Goal: Task Accomplishment & Management: Manage account settings

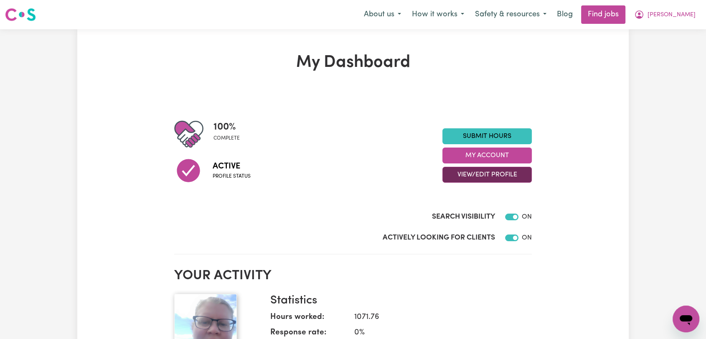
click at [491, 175] on button "View/Edit Profile" at bounding box center [486, 175] width 89 height 16
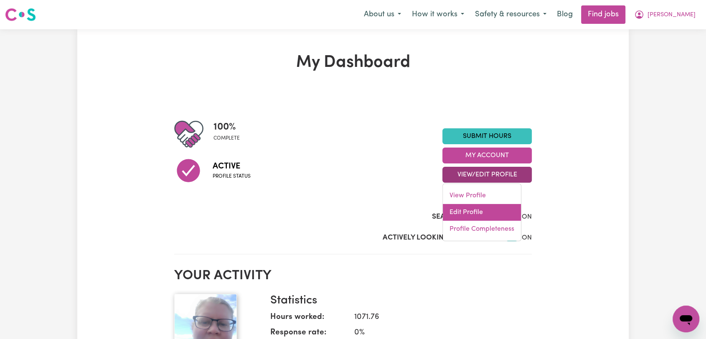
click at [476, 217] on link "Edit Profile" at bounding box center [482, 212] width 78 height 17
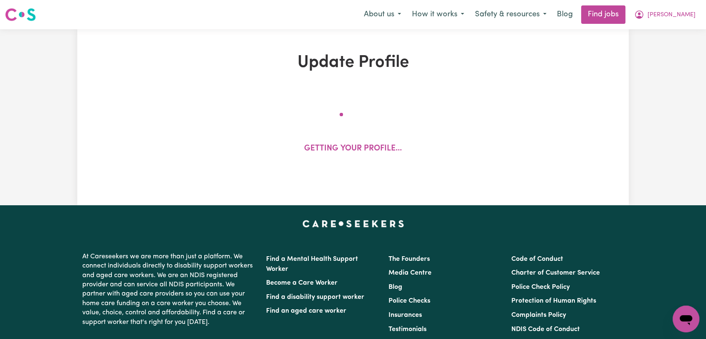
select select "[DEMOGRAPHIC_DATA]"
select select "[DEMOGRAPHIC_DATA] Citizen"
select select "Studying a healthcare related degree or qualification"
select select "60"
select select "120"
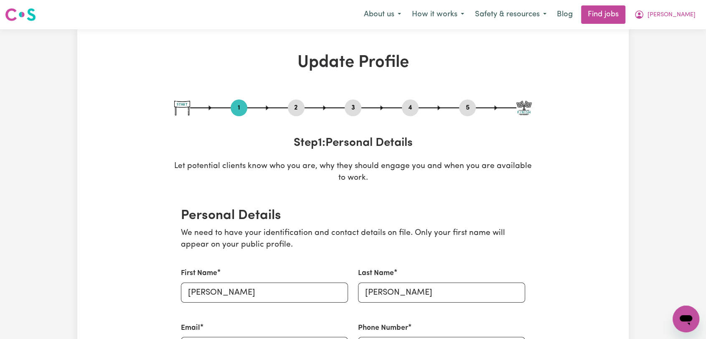
click at [415, 103] on button "4" at bounding box center [410, 107] width 17 height 11
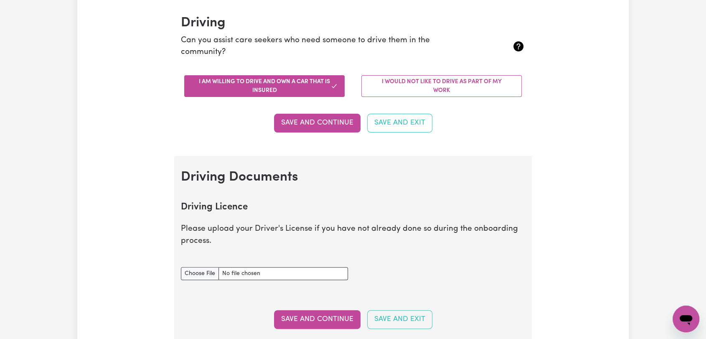
scroll to position [324, 0]
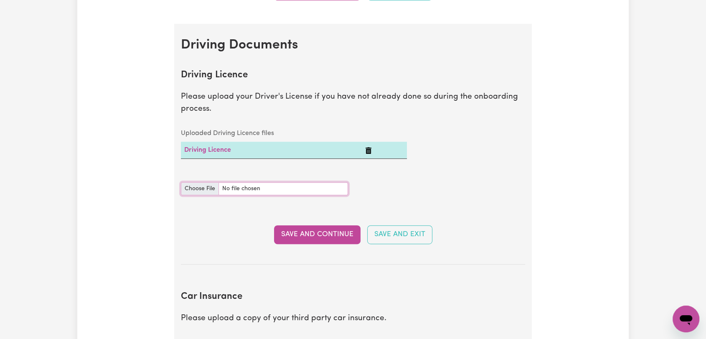
click at [195, 187] on input "Driving Licence document" at bounding box center [264, 188] width 167 height 13
click at [210, 190] on input "Driving Licence document" at bounding box center [264, 188] width 167 height 13
type input "C:\fakepath\[PERSON_NAME] - DL AU - [DATE].jpg"
click at [338, 233] on button "Save and Continue" at bounding box center [317, 234] width 86 height 18
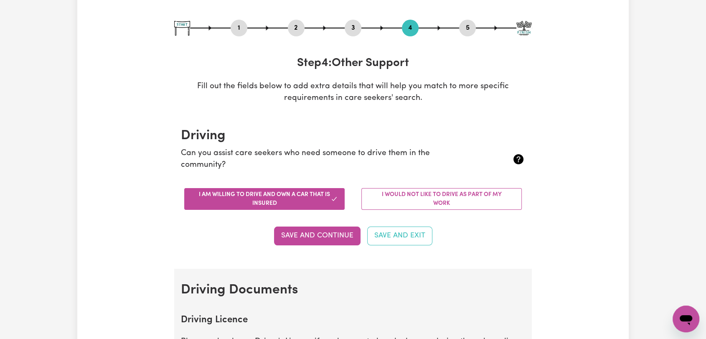
scroll to position [0, 0]
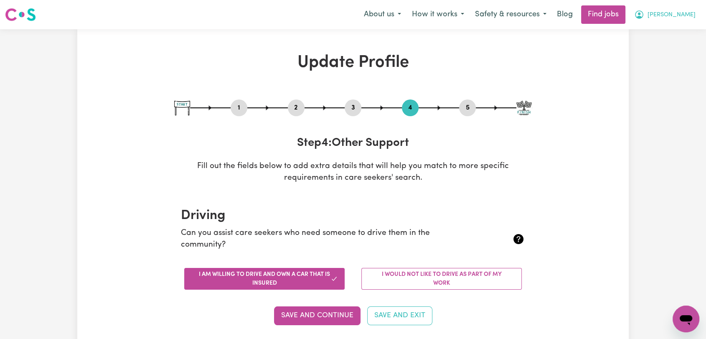
click at [686, 10] on span "[PERSON_NAME]" at bounding box center [671, 14] width 48 height 9
click at [666, 65] on link "Logout" at bounding box center [667, 64] width 66 height 16
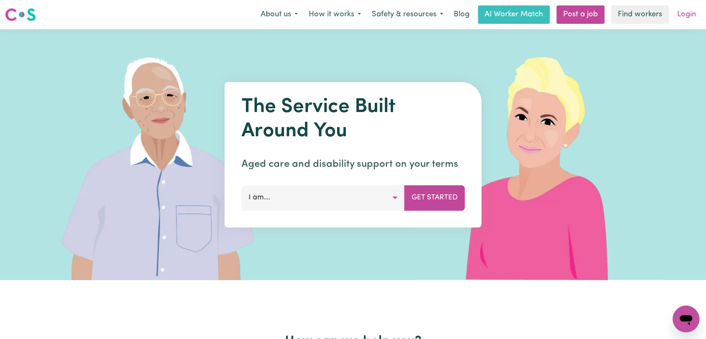
click at [689, 11] on link "Login" at bounding box center [686, 14] width 29 height 18
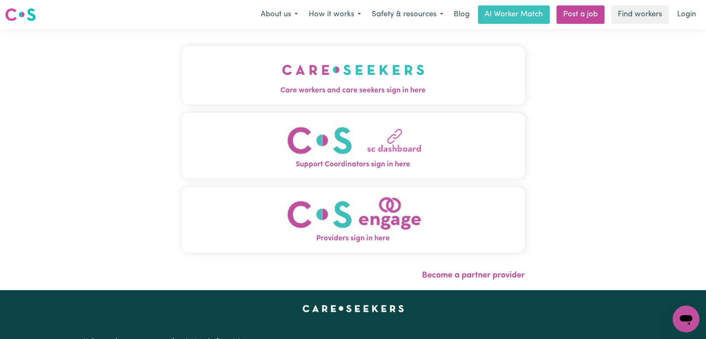
click at [388, 83] on img "Care workers and care seekers sign in here" at bounding box center [353, 69] width 142 height 31
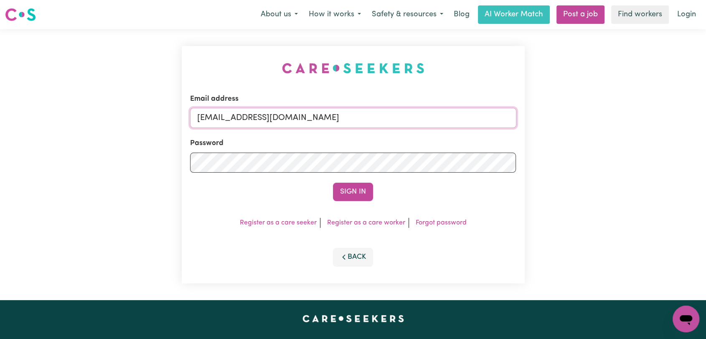
click at [389, 119] on input "[EMAIL_ADDRESS][DOMAIN_NAME]" at bounding box center [353, 118] width 326 height 20
drag, startPoint x: 239, startPoint y: 118, endPoint x: 479, endPoint y: 117, distance: 240.1
click at [479, 117] on input "Superuser~[EMAIL_ADDRESS][DOMAIN_NAME]" at bounding box center [353, 118] width 326 height 20
type input "Superuser~[EMAIL_ADDRESS][DOMAIN_NAME]"
click at [348, 187] on button "Sign In" at bounding box center [353, 191] width 40 height 18
